Goal: Find specific page/section: Find specific page/section

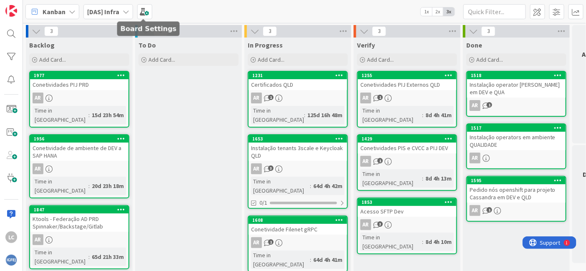
scroll to position [3, 0]
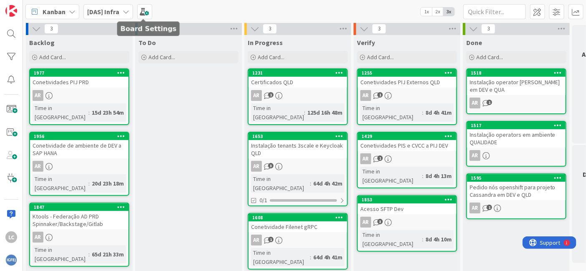
click at [116, 5] on div "[DAS] Infra" at bounding box center [108, 11] width 50 height 15
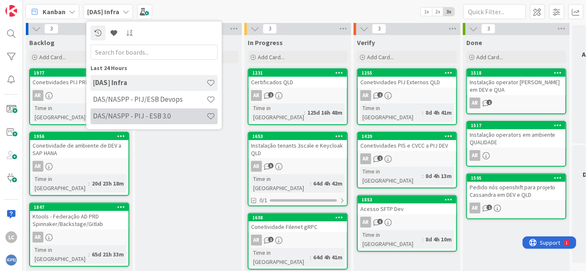
click at [152, 114] on h4 "DAS/NASPP - PIJ - ESB 3.0" at bounding box center [150, 116] width 114 height 8
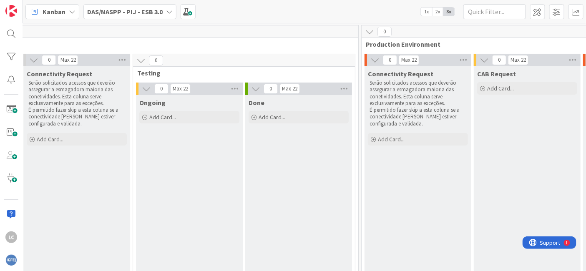
scroll to position [0, 1120]
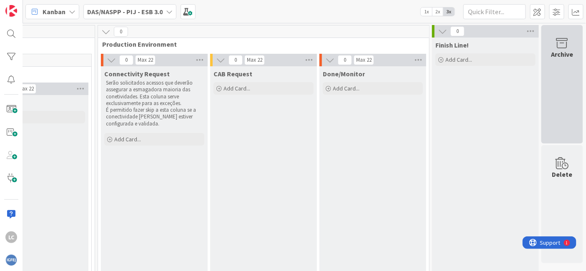
click at [552, 64] on div "Archive" at bounding box center [563, 84] width 42 height 119
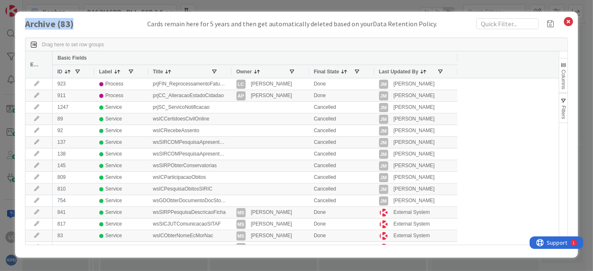
drag, startPoint x: 26, startPoint y: 24, endPoint x: 124, endPoint y: 25, distance: 98.1
click at [124, 25] on div "Archive ( 83 ) Cards remain here for 5 years and then get automatically deleted…" at bounding box center [297, 23] width 544 height 11
click at [569, 20] on icon at bounding box center [568, 22] width 11 height 12
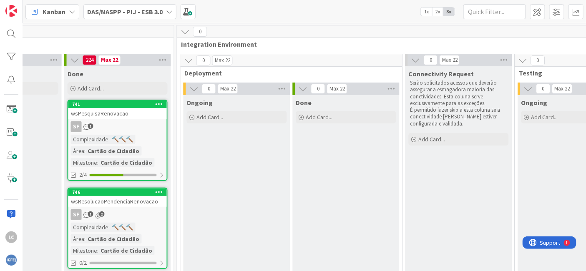
scroll to position [0, 374]
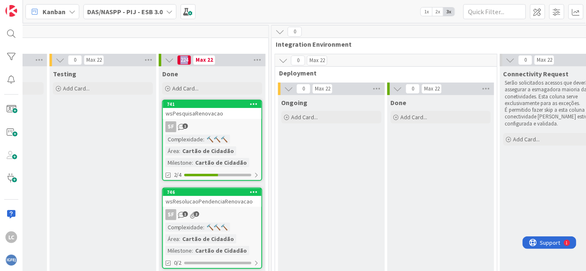
drag, startPoint x: 183, startPoint y: 58, endPoint x: 190, endPoint y: 58, distance: 7.1
click at [190, 58] on span "224" at bounding box center [184, 60] width 14 height 10
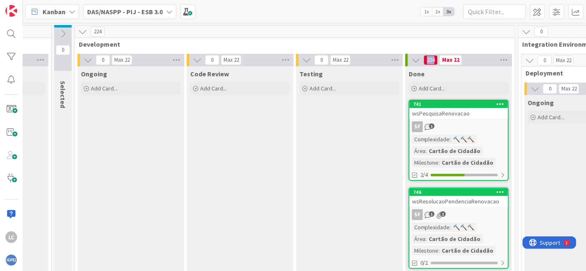
scroll to position [0, 142]
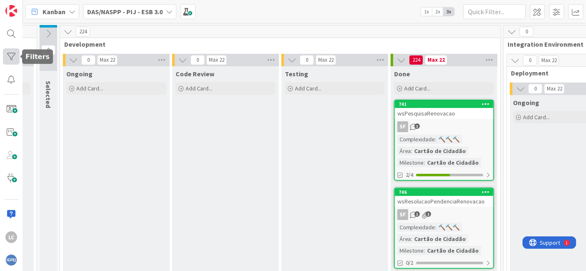
click at [6, 58] on div at bounding box center [11, 56] width 17 height 16
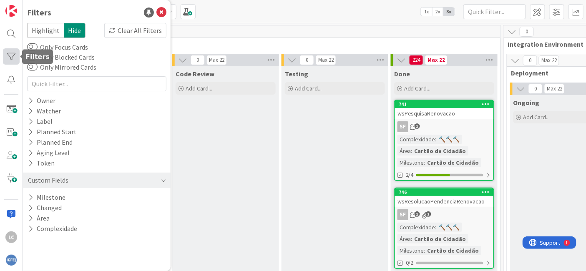
click at [6, 58] on div at bounding box center [11, 56] width 17 height 16
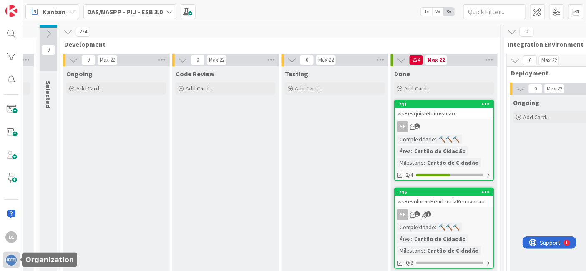
click at [11, 257] on img at bounding box center [11, 261] width 12 height 12
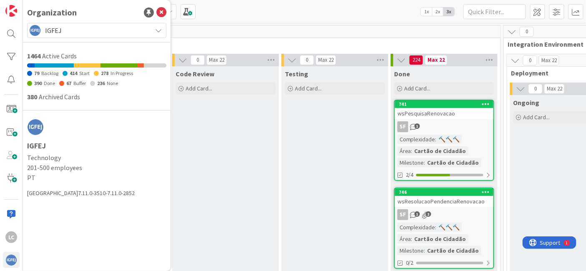
click at [78, 32] on span "IGFEJ" at bounding box center [96, 31] width 103 height 12
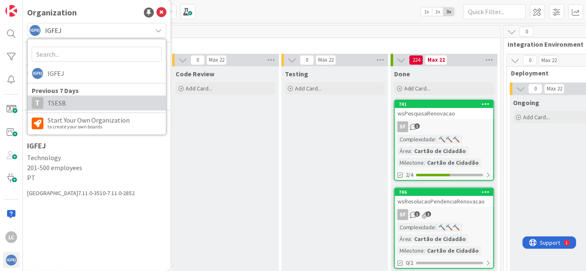
click at [76, 106] on span "TSESB" at bounding box center [105, 103] width 114 height 13
